Goal: Find specific page/section: Find specific page/section

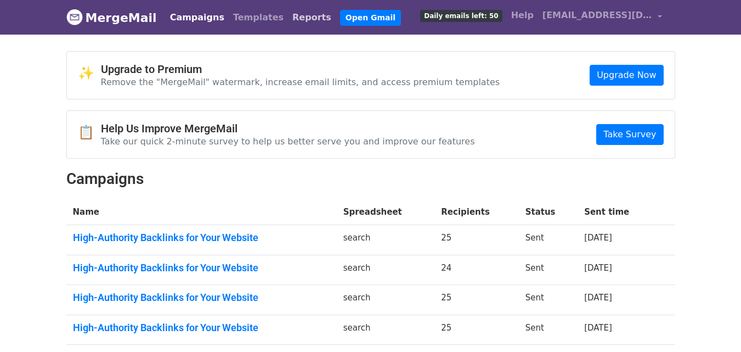
click at [288, 17] on link "Reports" at bounding box center [312, 18] width 48 height 22
click at [288, 18] on link "Reports" at bounding box center [312, 18] width 48 height 22
click at [288, 19] on link "Reports" at bounding box center [312, 18] width 48 height 22
